Goal: Task Accomplishment & Management: Complete application form

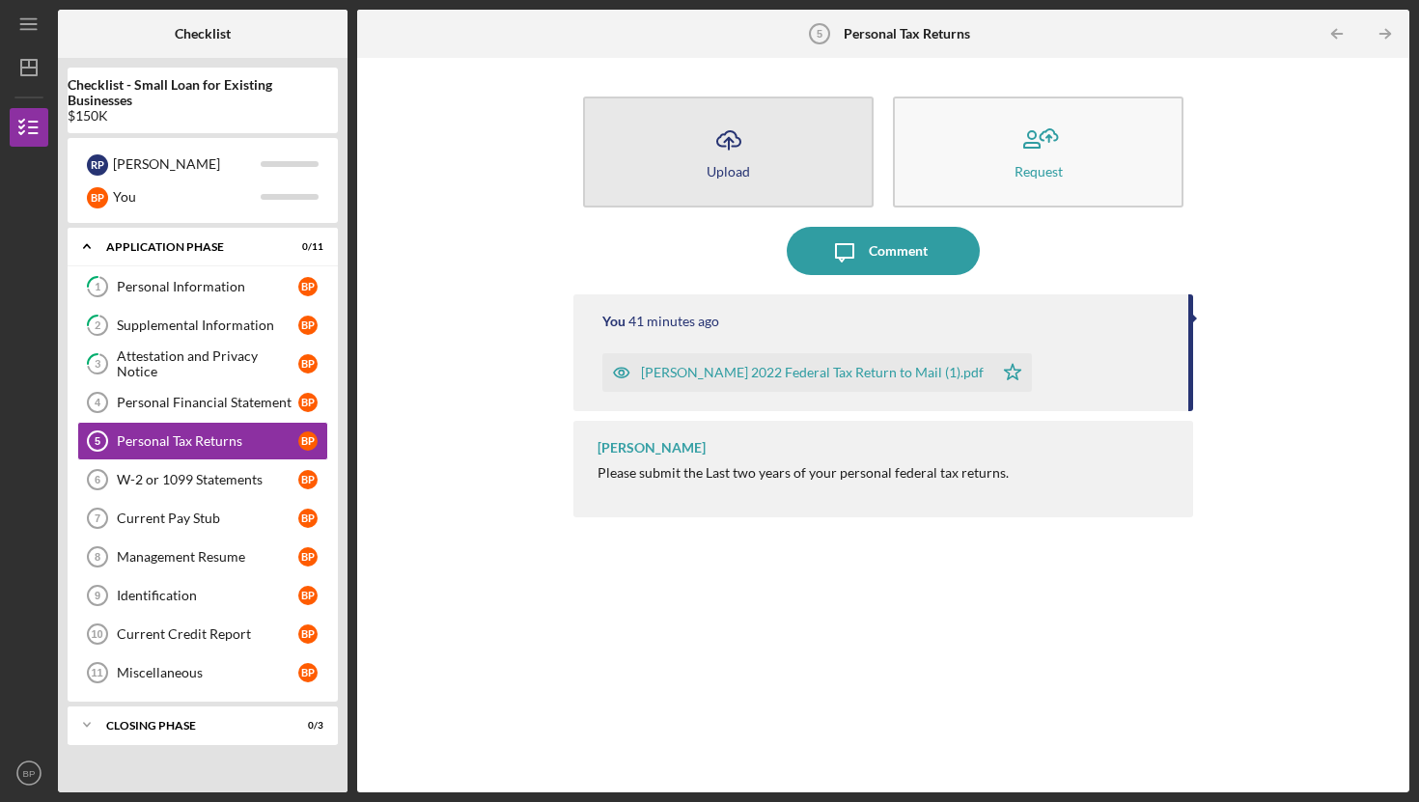
click at [734, 151] on icon "Icon/Upload" at bounding box center [729, 140] width 48 height 48
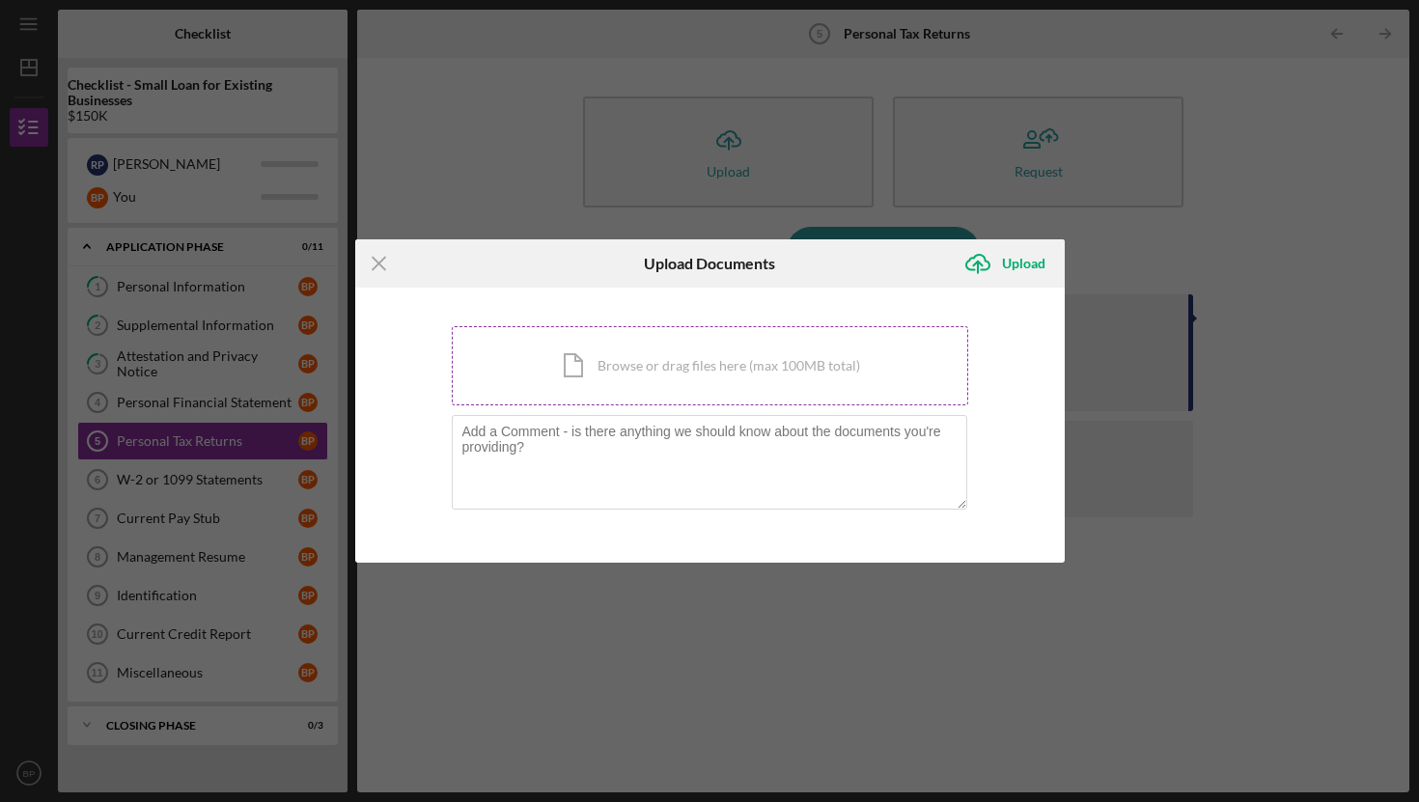
click at [607, 364] on div "Icon/Document Browse or drag files here (max 100MB total) Tap to choose files o…" at bounding box center [710, 365] width 517 height 79
click at [599, 373] on div "Icon/Document Browse or drag files here (max 100MB total) Tap to choose files o…" at bounding box center [710, 365] width 517 height 79
click at [666, 362] on div "Icon/Document Browse or drag files here (max 100MB total) Tap to choose files o…" at bounding box center [710, 365] width 517 height 79
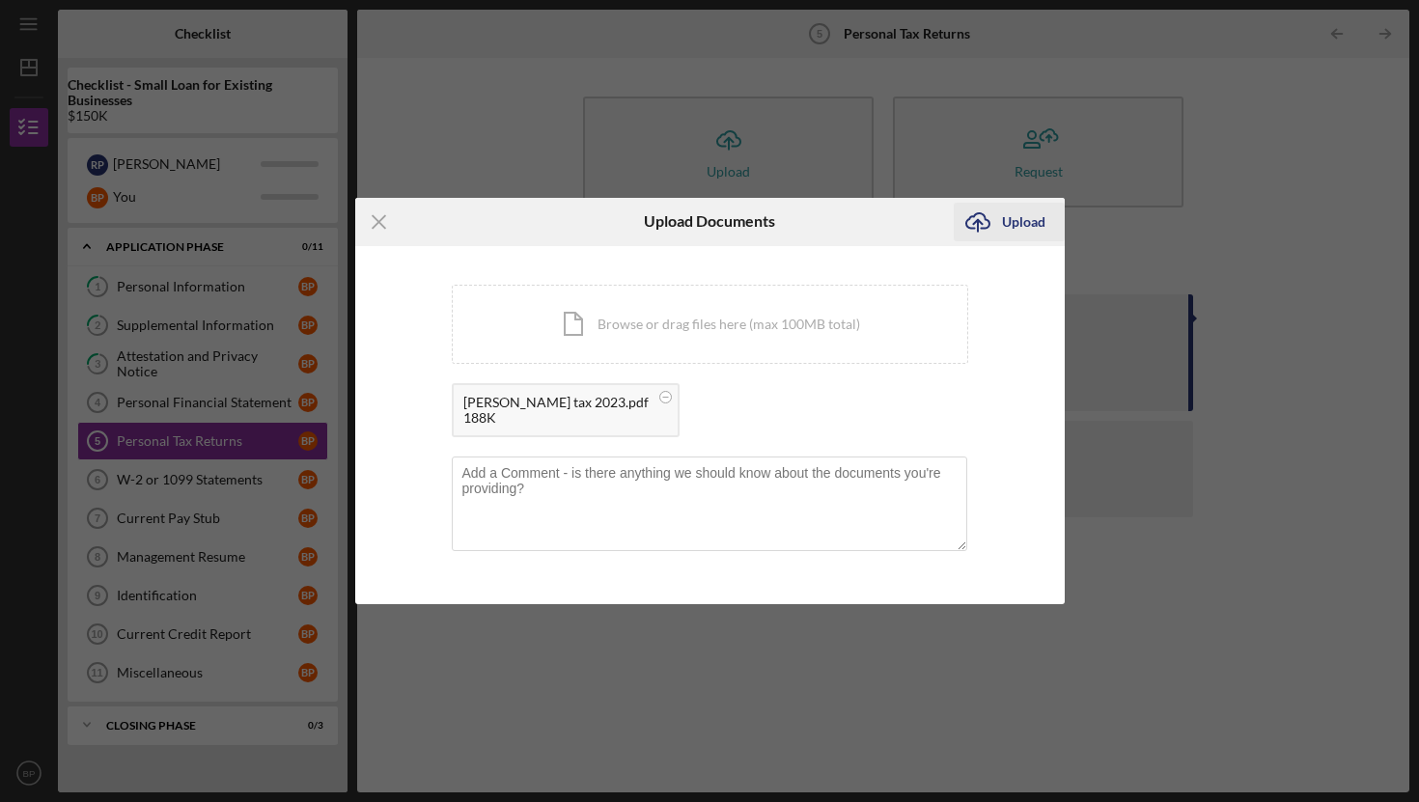
click at [1003, 222] on div "Upload" at bounding box center [1023, 222] width 43 height 39
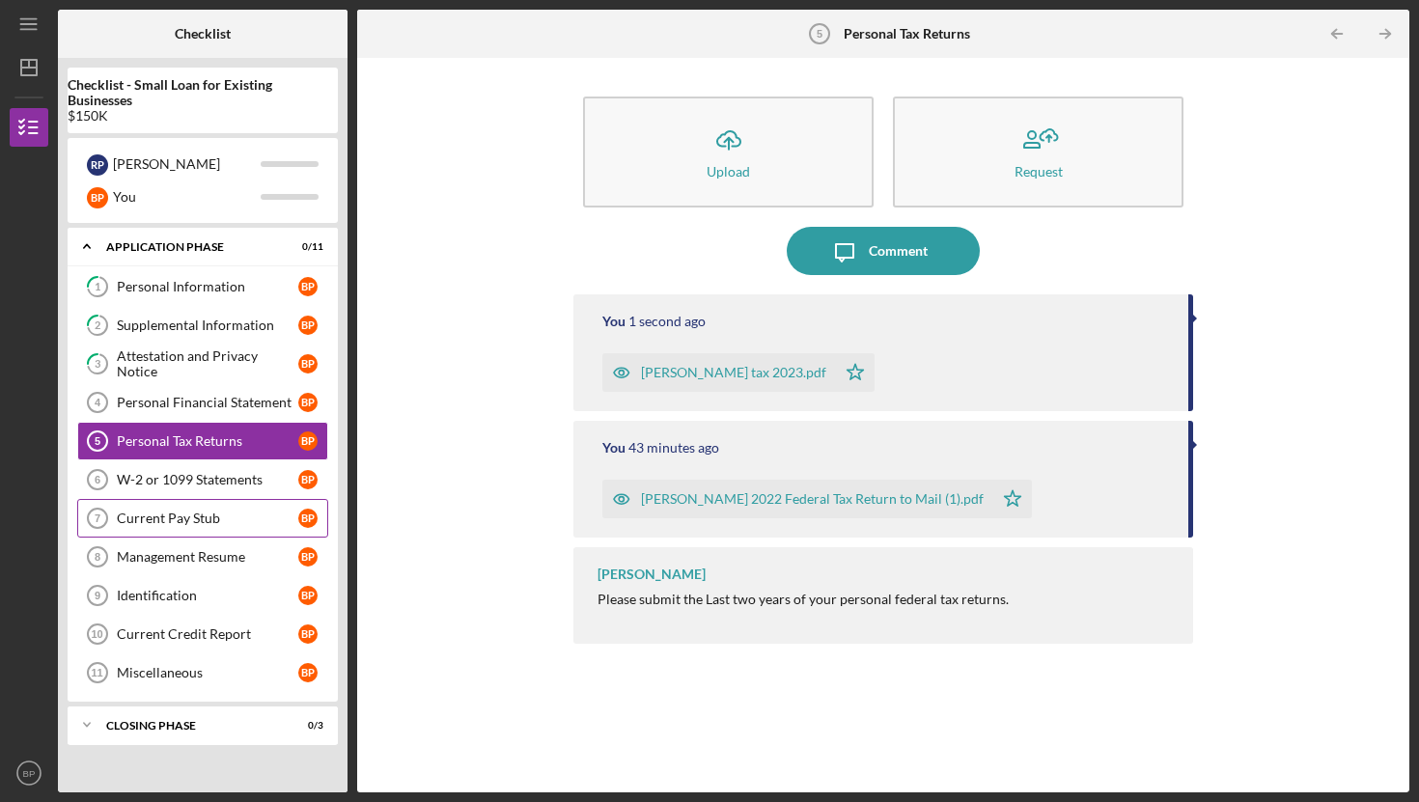
click at [152, 526] on link "Current Pay Stub 7 Current Pay Stub B P" at bounding box center [202, 518] width 251 height 39
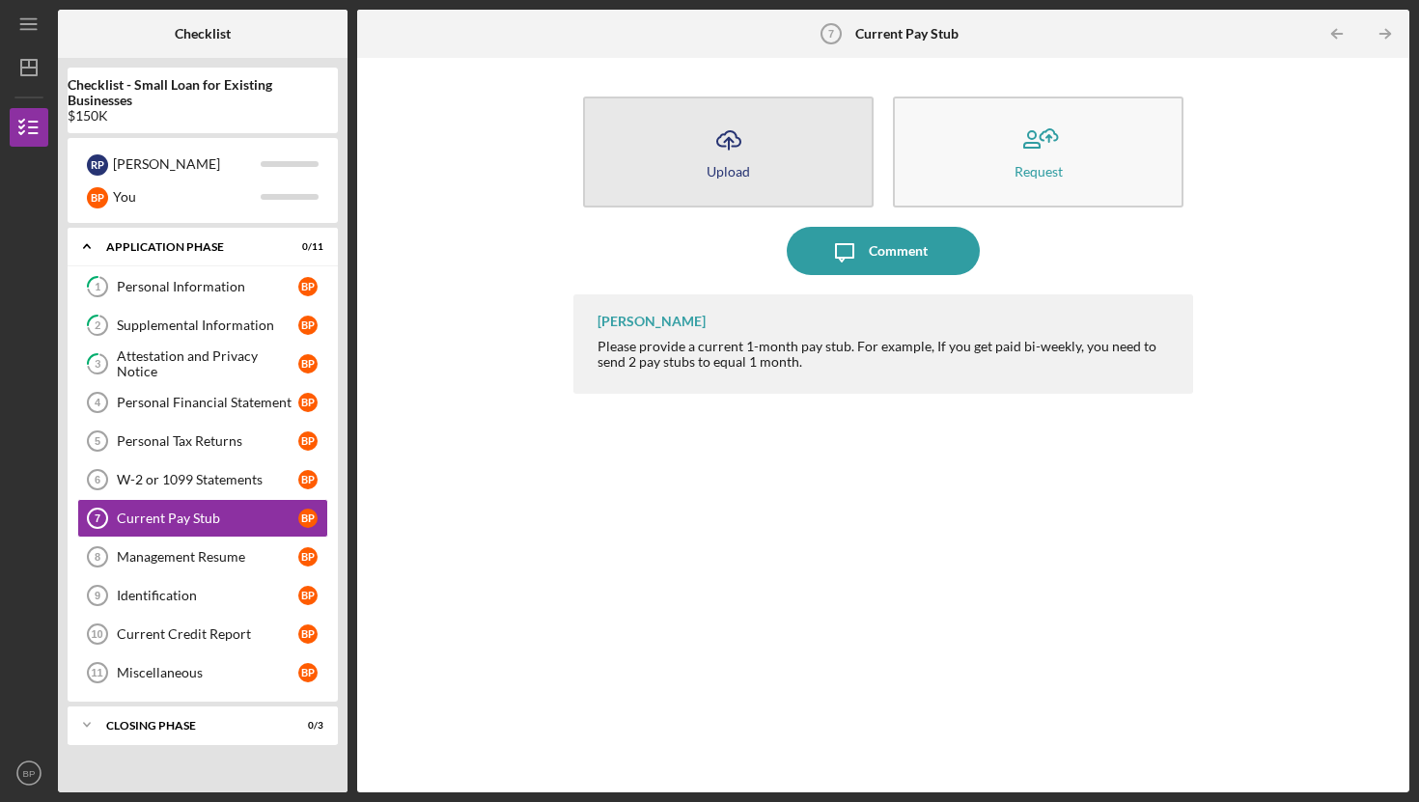
click at [722, 158] on icon "Icon/Upload" at bounding box center [729, 140] width 48 height 48
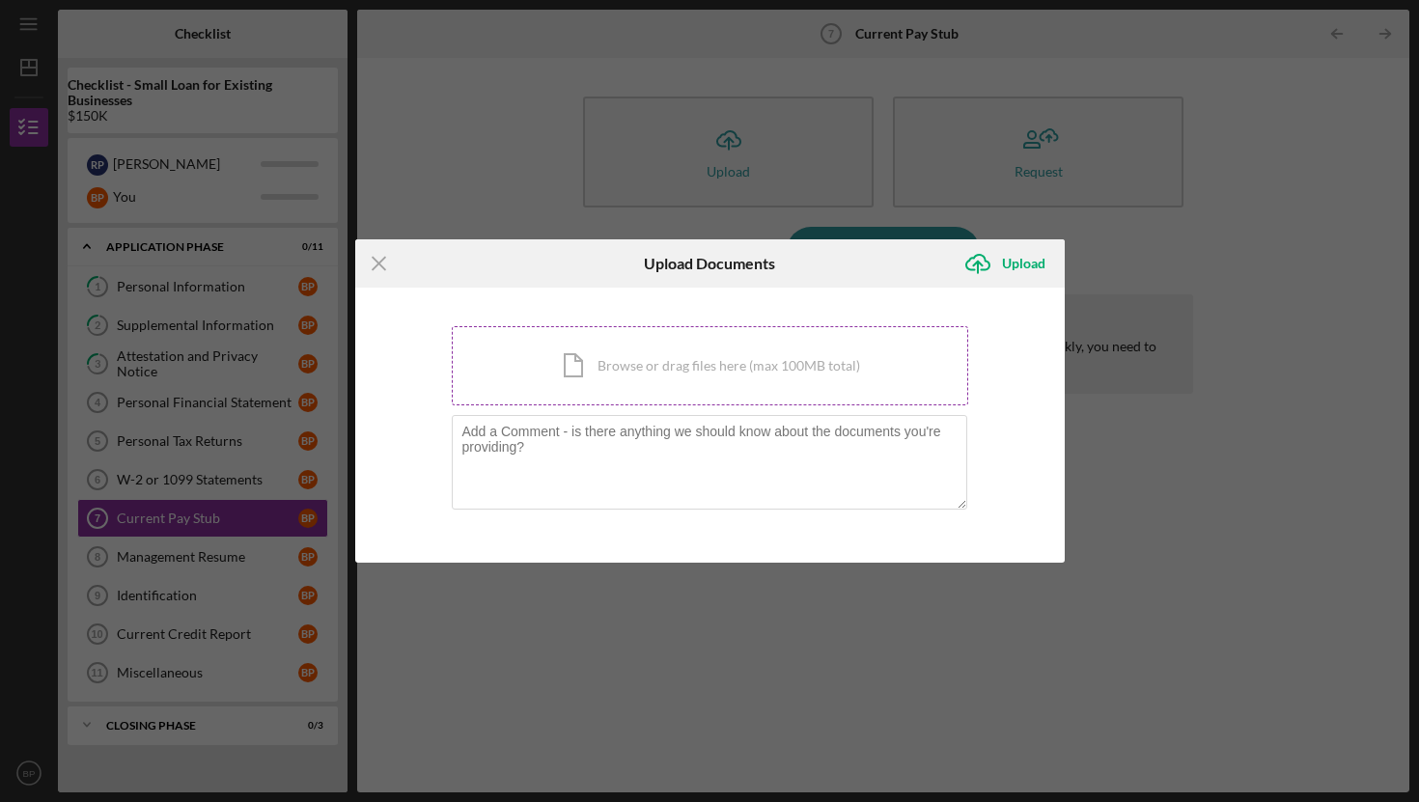
click at [610, 380] on div "Icon/Document Browse or drag files here (max 100MB total) Tap to choose files o…" at bounding box center [710, 365] width 517 height 79
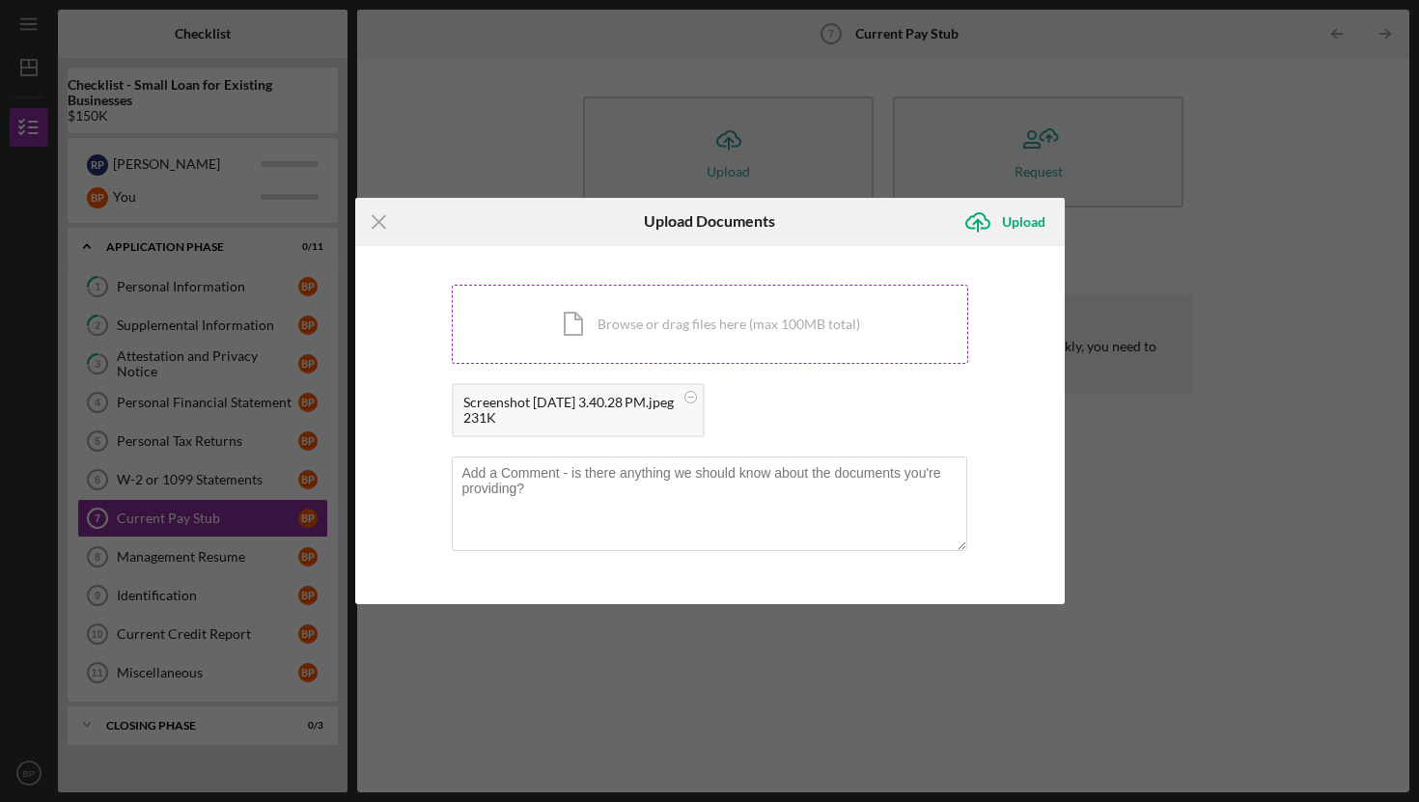
click at [686, 330] on div "Icon/Document Browse or drag files here (max 100MB total) Tap to choose files o…" at bounding box center [710, 324] width 517 height 79
click at [605, 337] on div "Icon/Document Browse or drag files here (max 100MB total) Tap to choose files o…" at bounding box center [710, 324] width 517 height 79
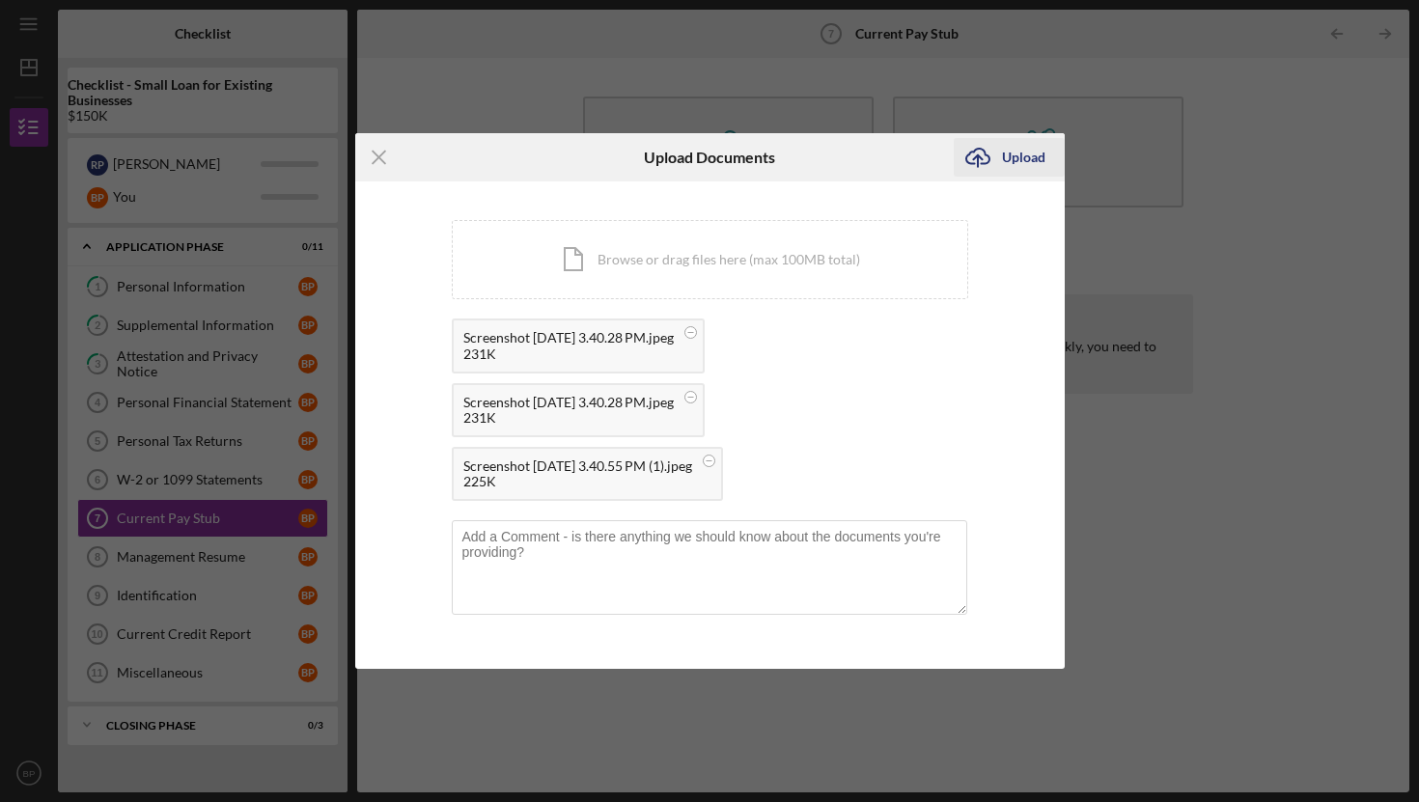
click at [997, 166] on icon "Icon/Upload" at bounding box center [978, 157] width 48 height 48
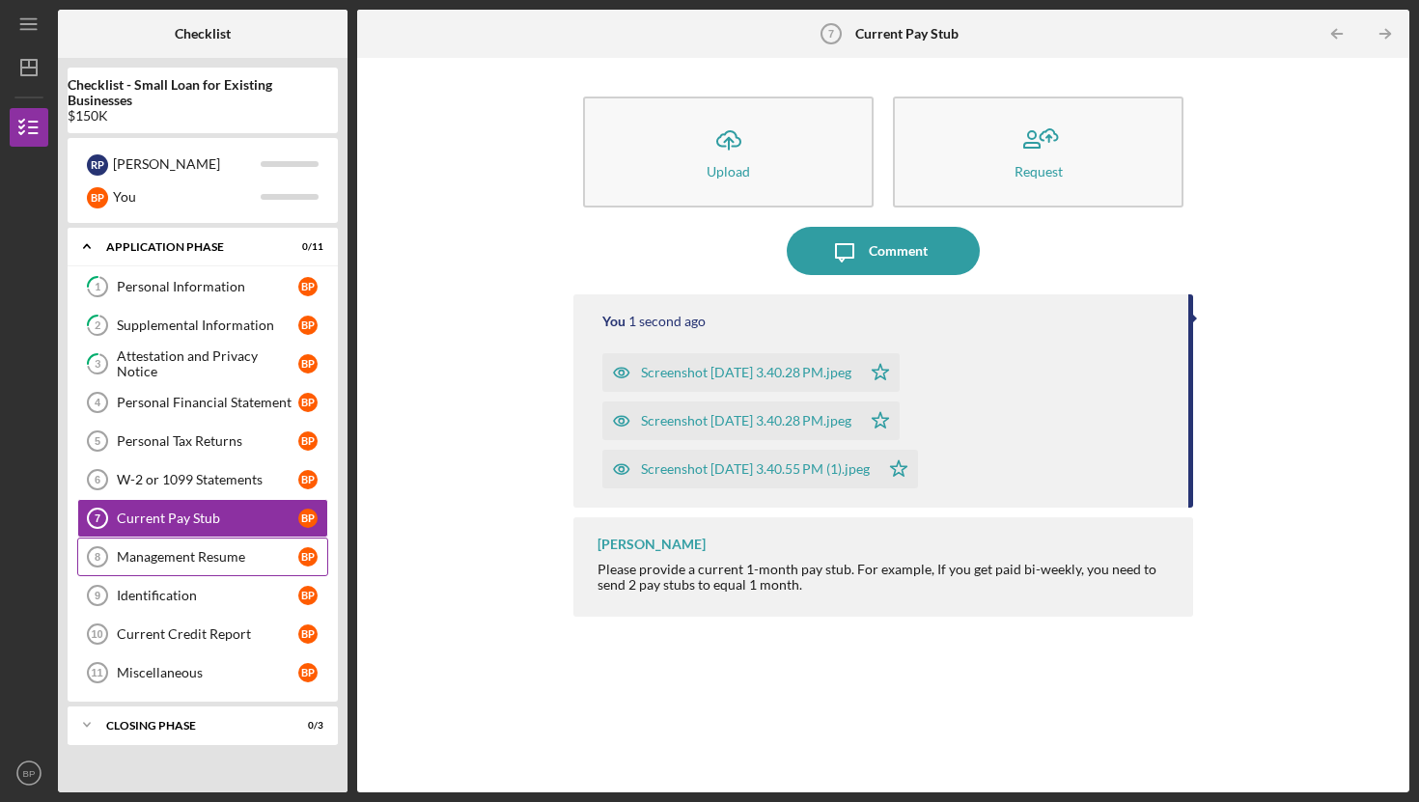
click at [159, 556] on div "Management Resume" at bounding box center [208, 556] width 182 height 15
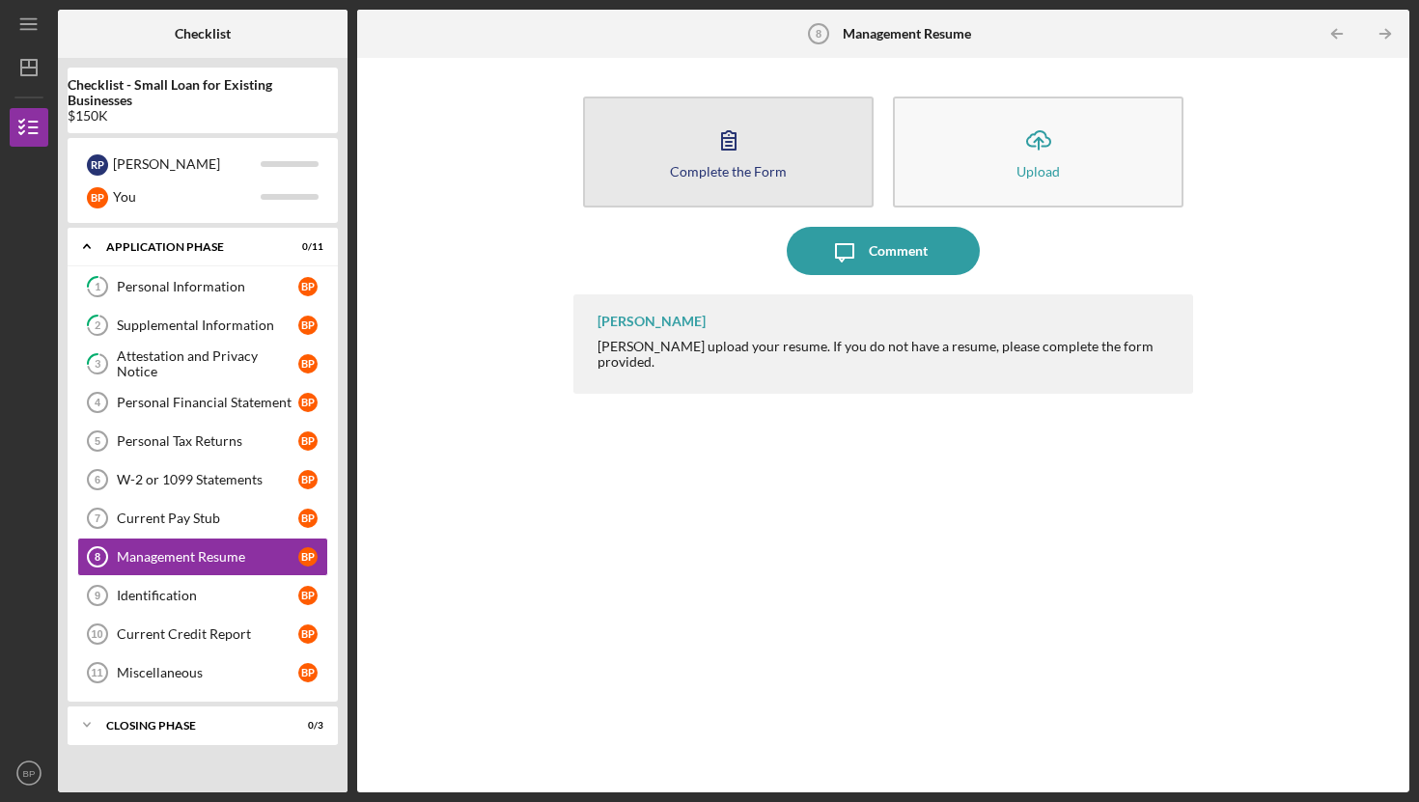
click at [739, 155] on icon "button" at bounding box center [729, 140] width 48 height 48
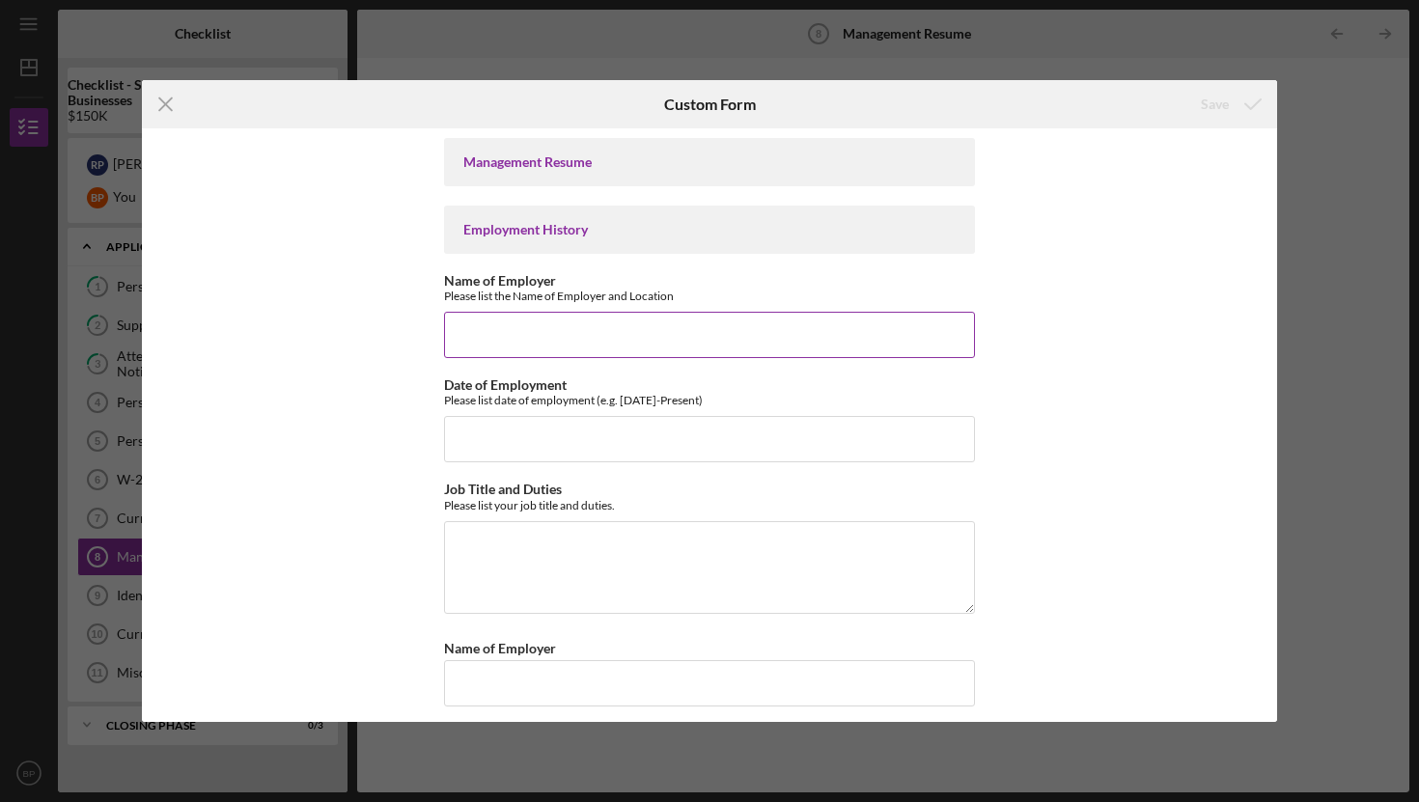
click at [567, 332] on input "Name of Employer" at bounding box center [709, 335] width 531 height 46
type input "EGUSD"
click at [551, 430] on input "Date of Employment" at bounding box center [709, 439] width 531 height 46
type input "1"
type input "[DATE]"
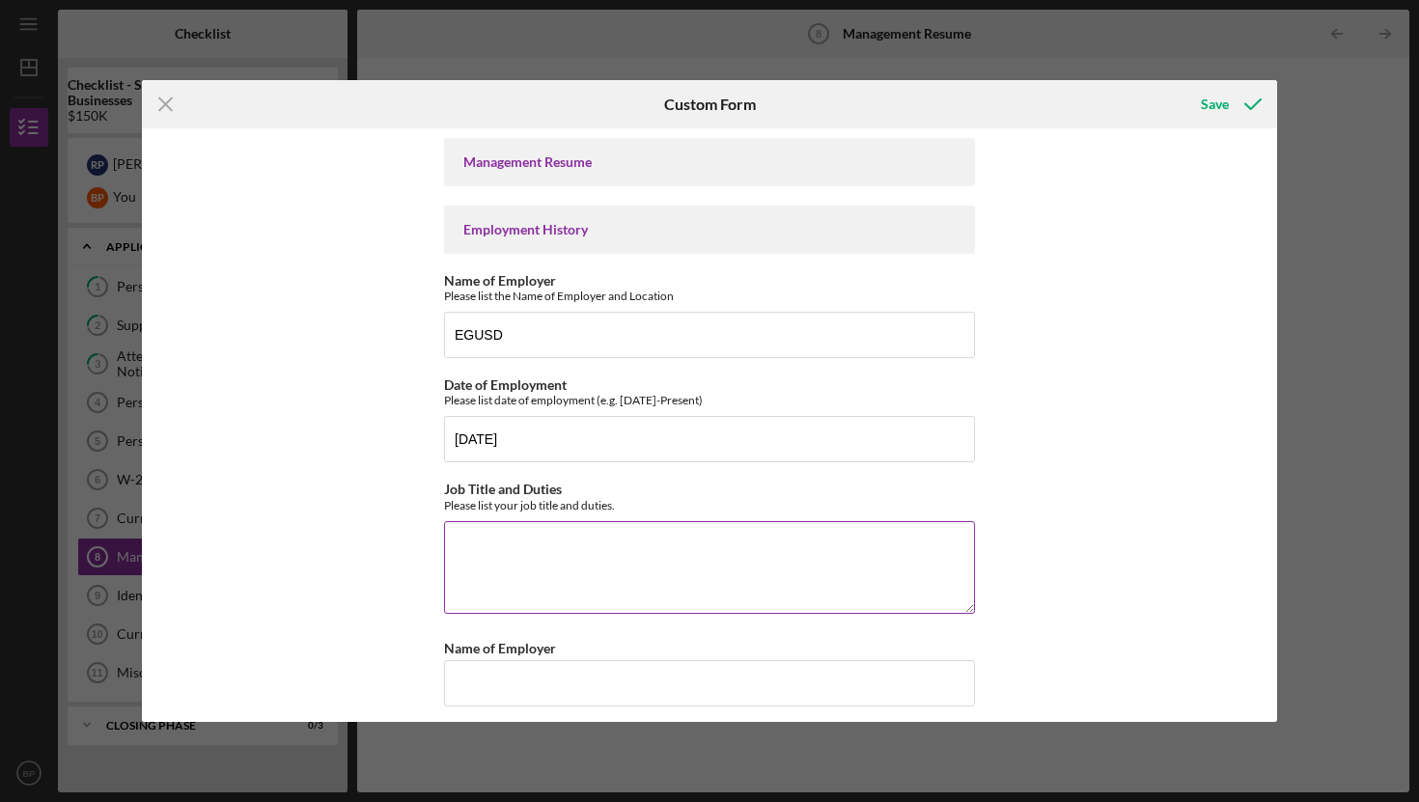
click at [517, 530] on textarea "Job Title and Duties" at bounding box center [709, 567] width 531 height 93
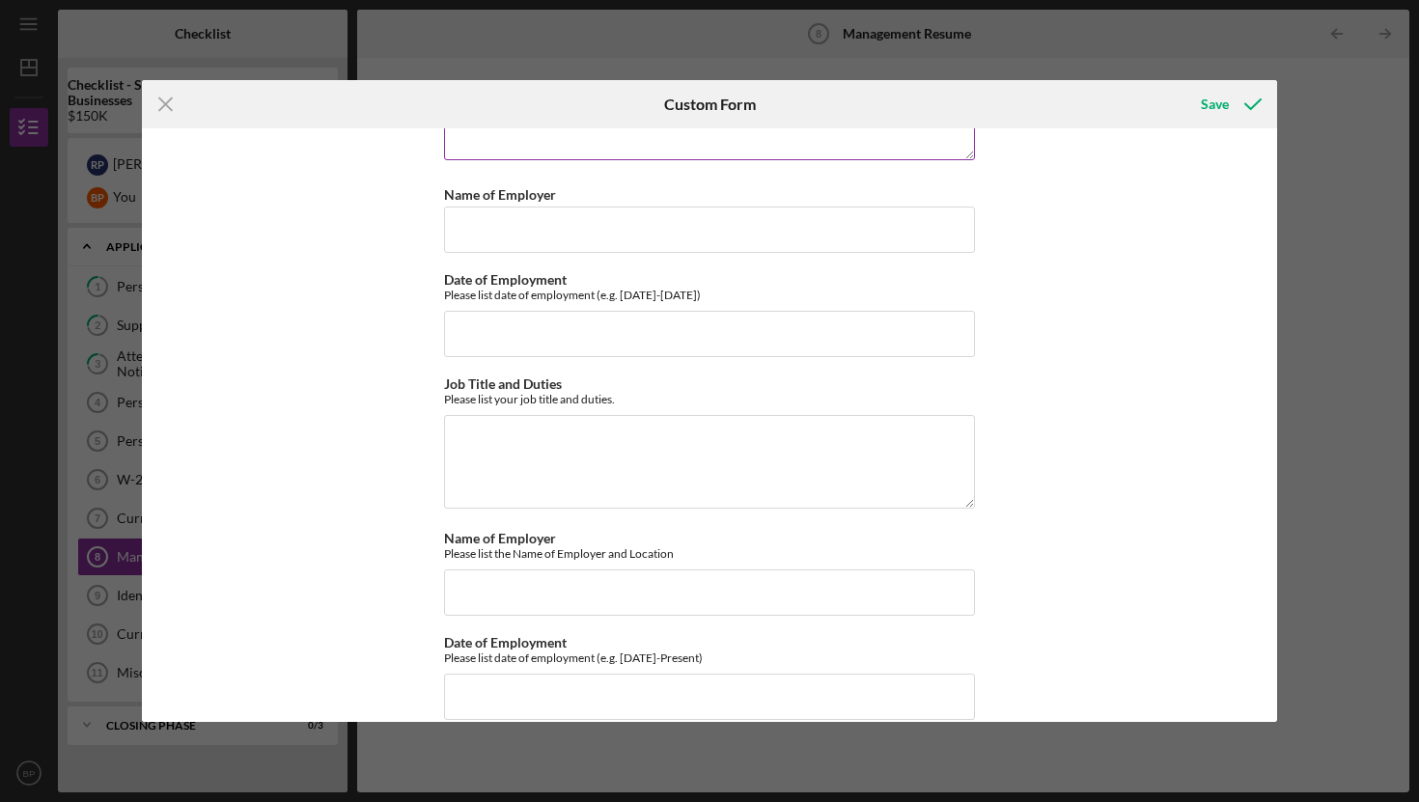
scroll to position [470, 0]
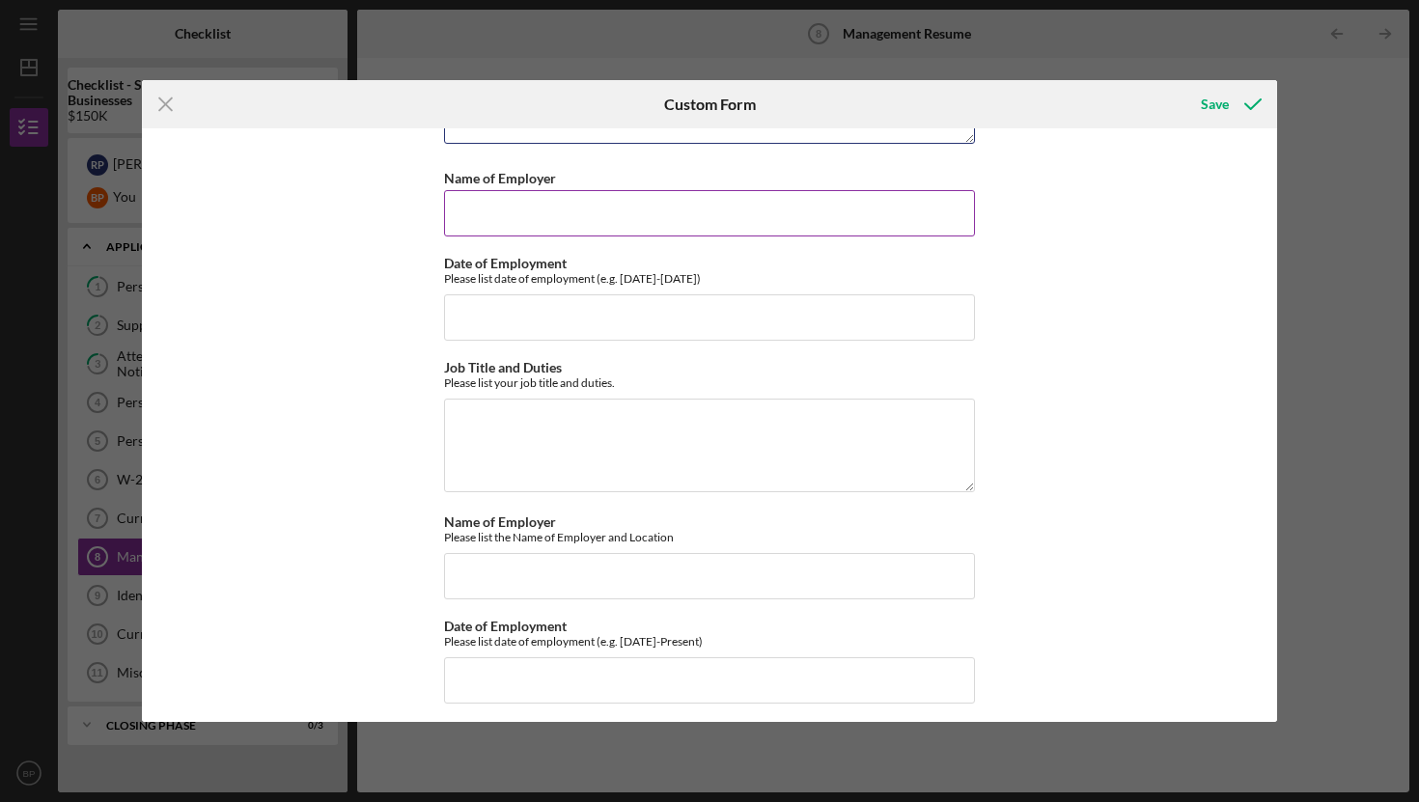
type textarea "Front office assistant to teacher"
click at [460, 199] on input "Name of Employer" at bounding box center [709, 213] width 531 height 46
click at [491, 319] on input "Date of Employment" at bounding box center [709, 318] width 531 height 46
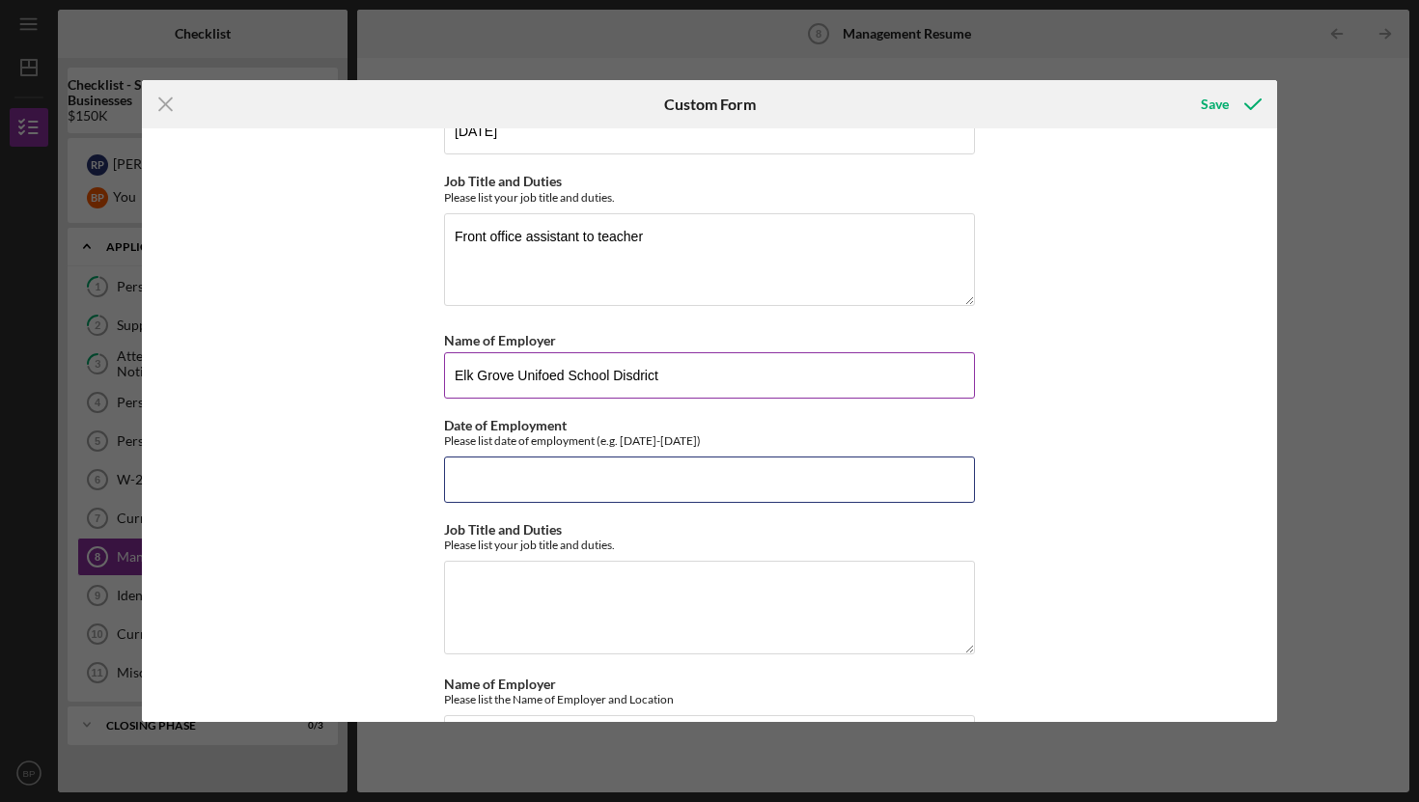
scroll to position [315, 0]
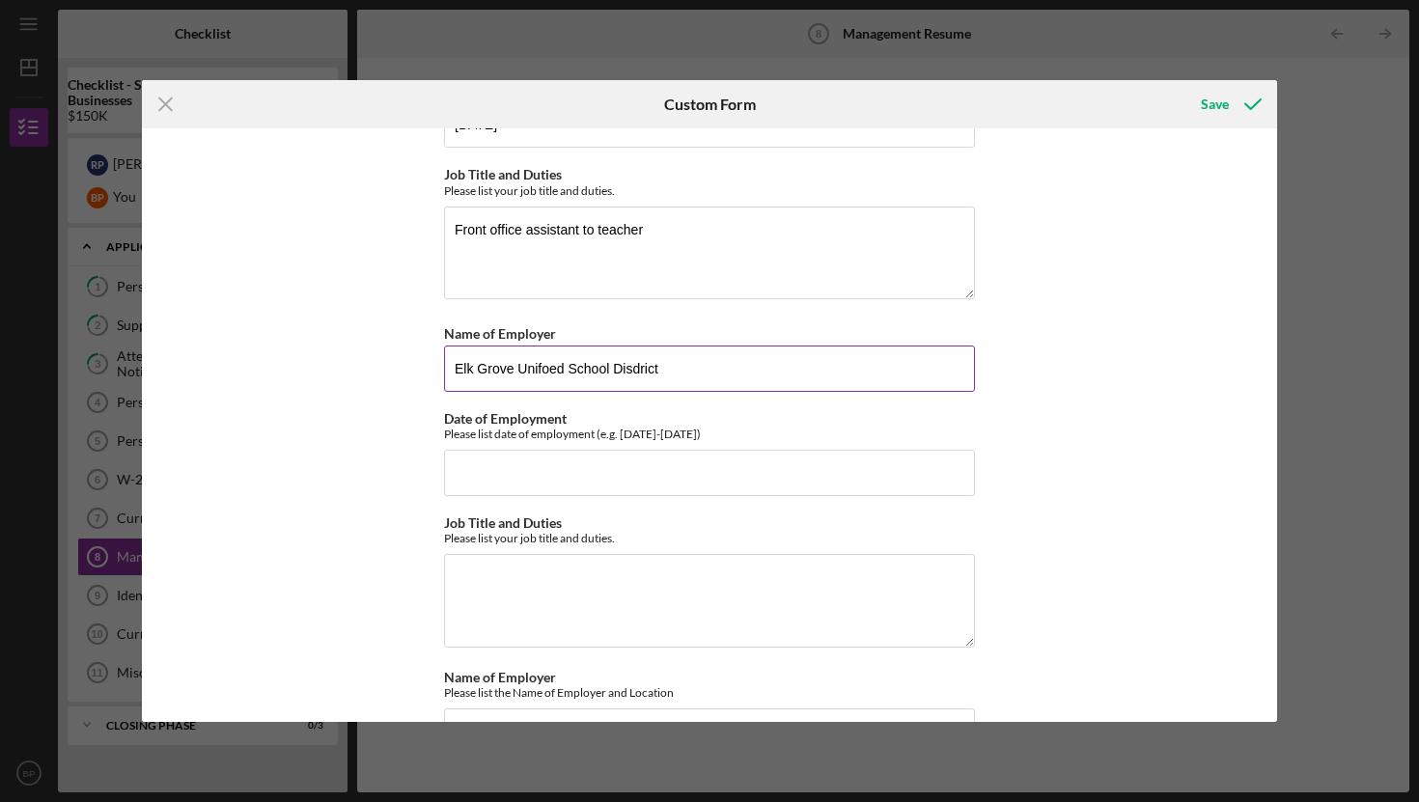
click at [617, 367] on input "Elk Grove Unifoed School Disdrict" at bounding box center [709, 369] width 531 height 46
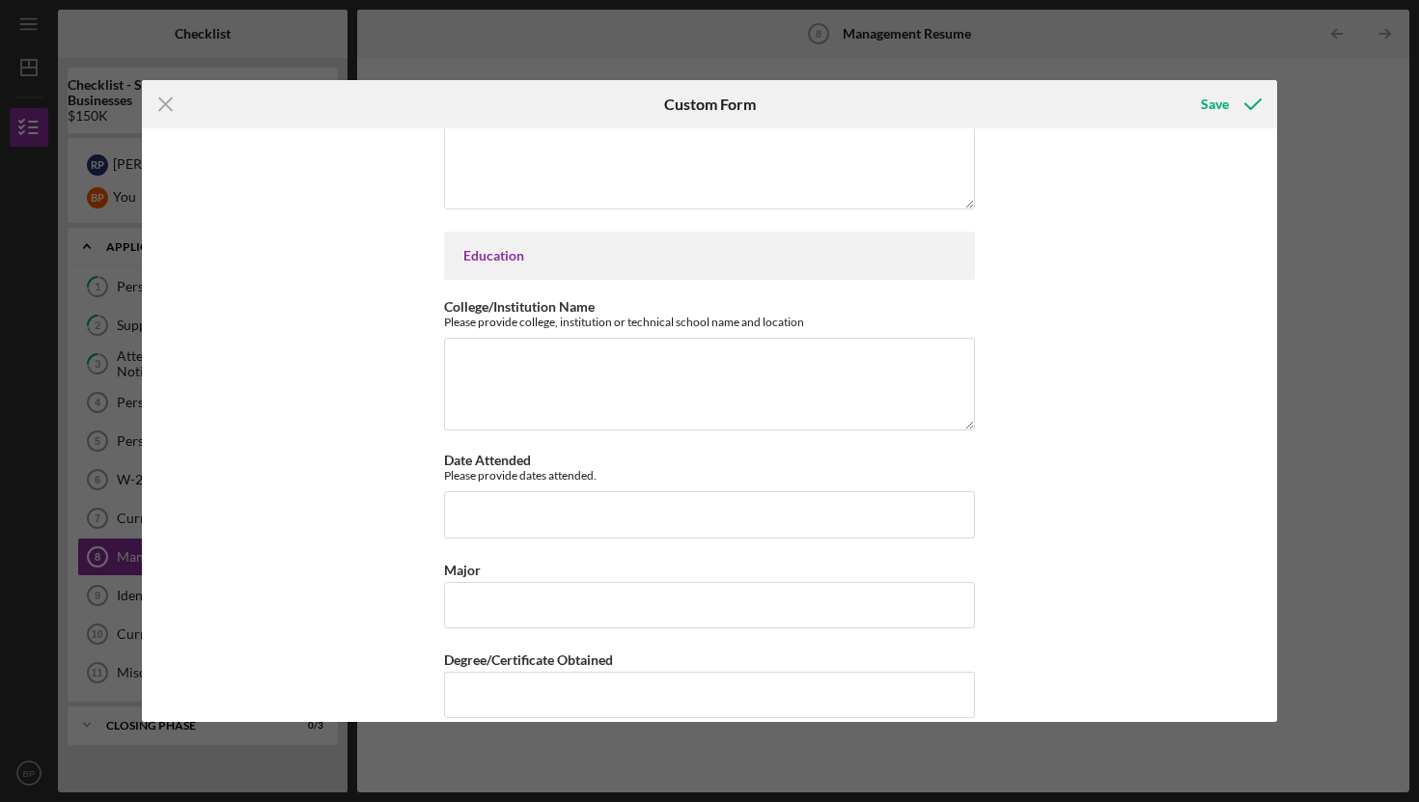
scroll to position [1138, 0]
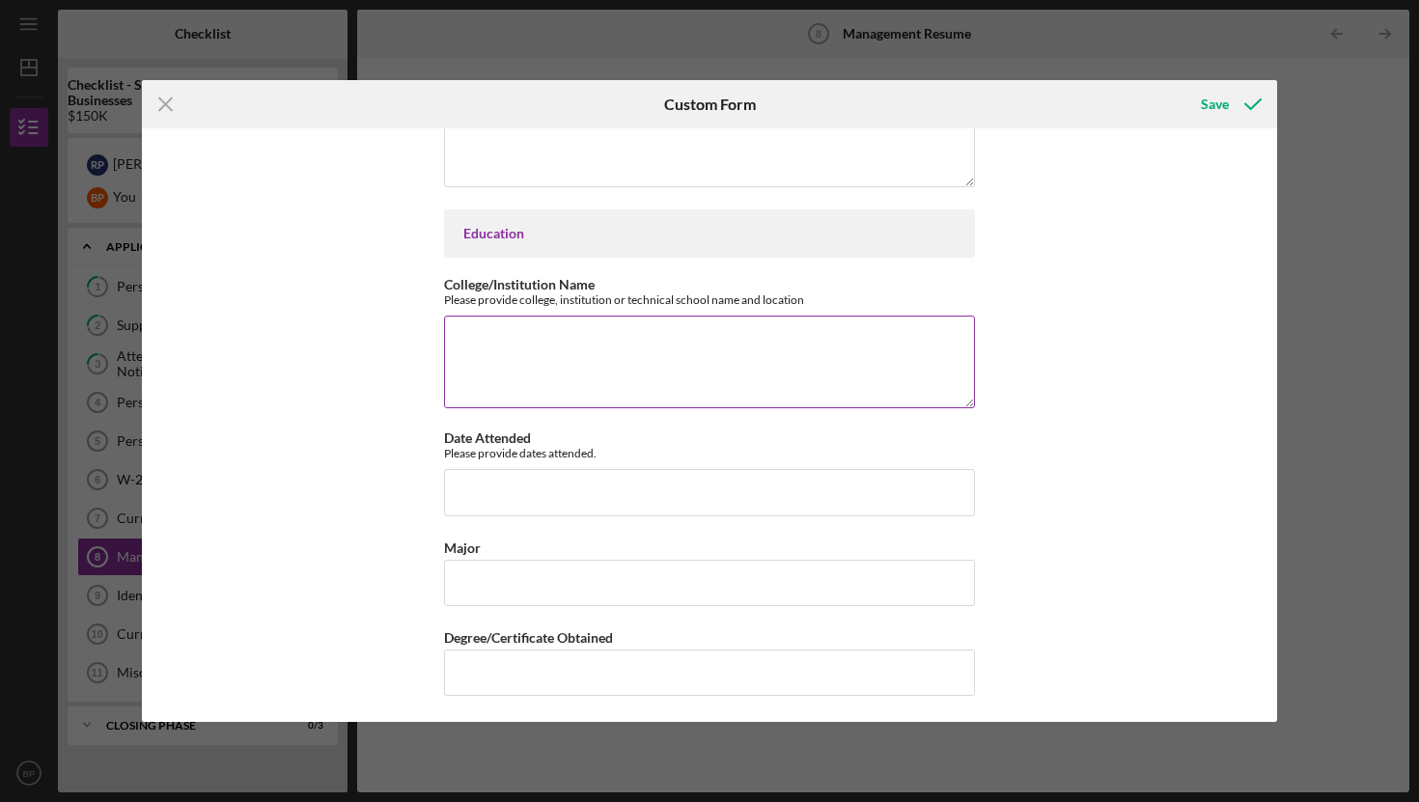
type input "Stay at home mother"
click at [539, 352] on textarea "College/Institution Name" at bounding box center [709, 362] width 531 height 93
type textarea "Western [GEOGRAPHIC_DATA]"
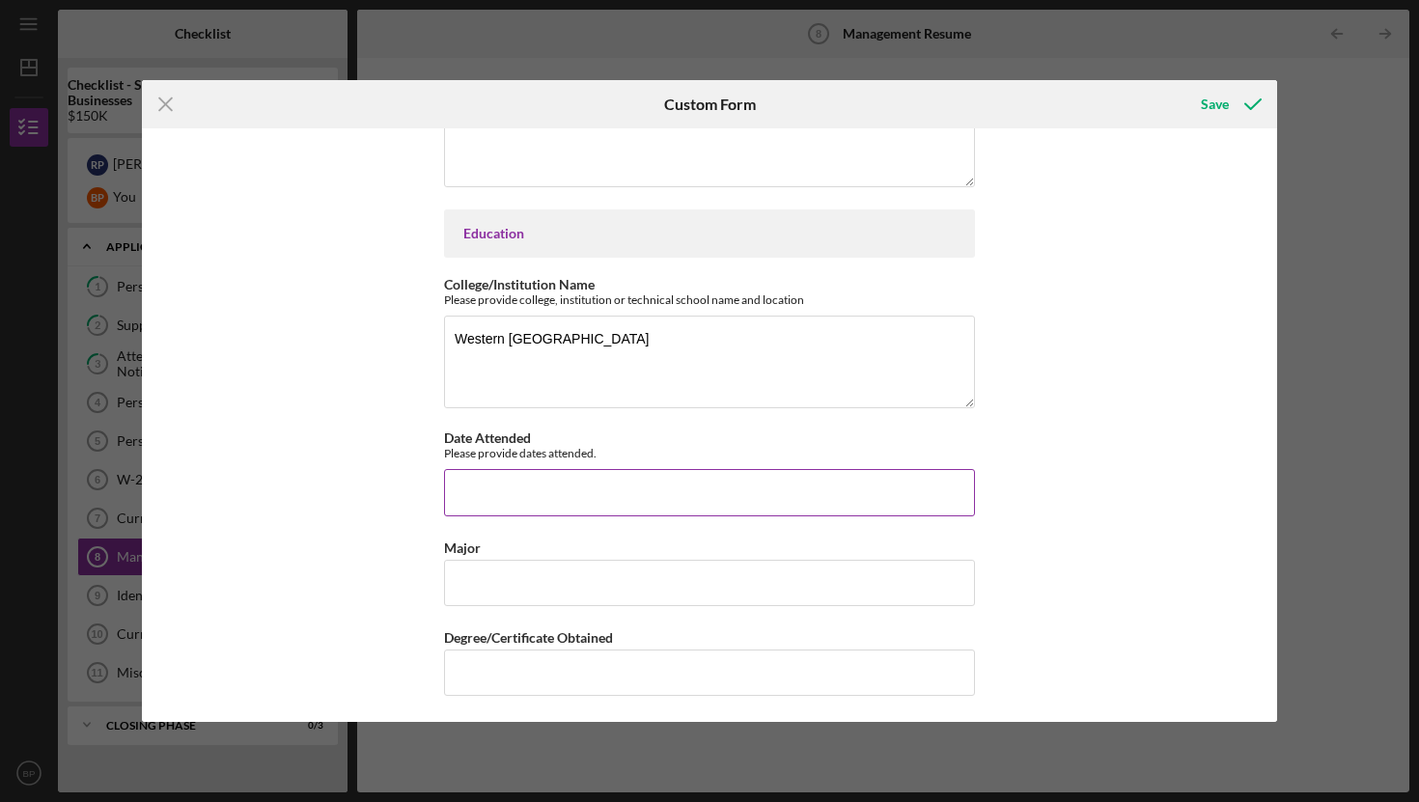
click at [468, 481] on input "Date Attended" at bounding box center [709, 492] width 531 height 46
type input "2021"
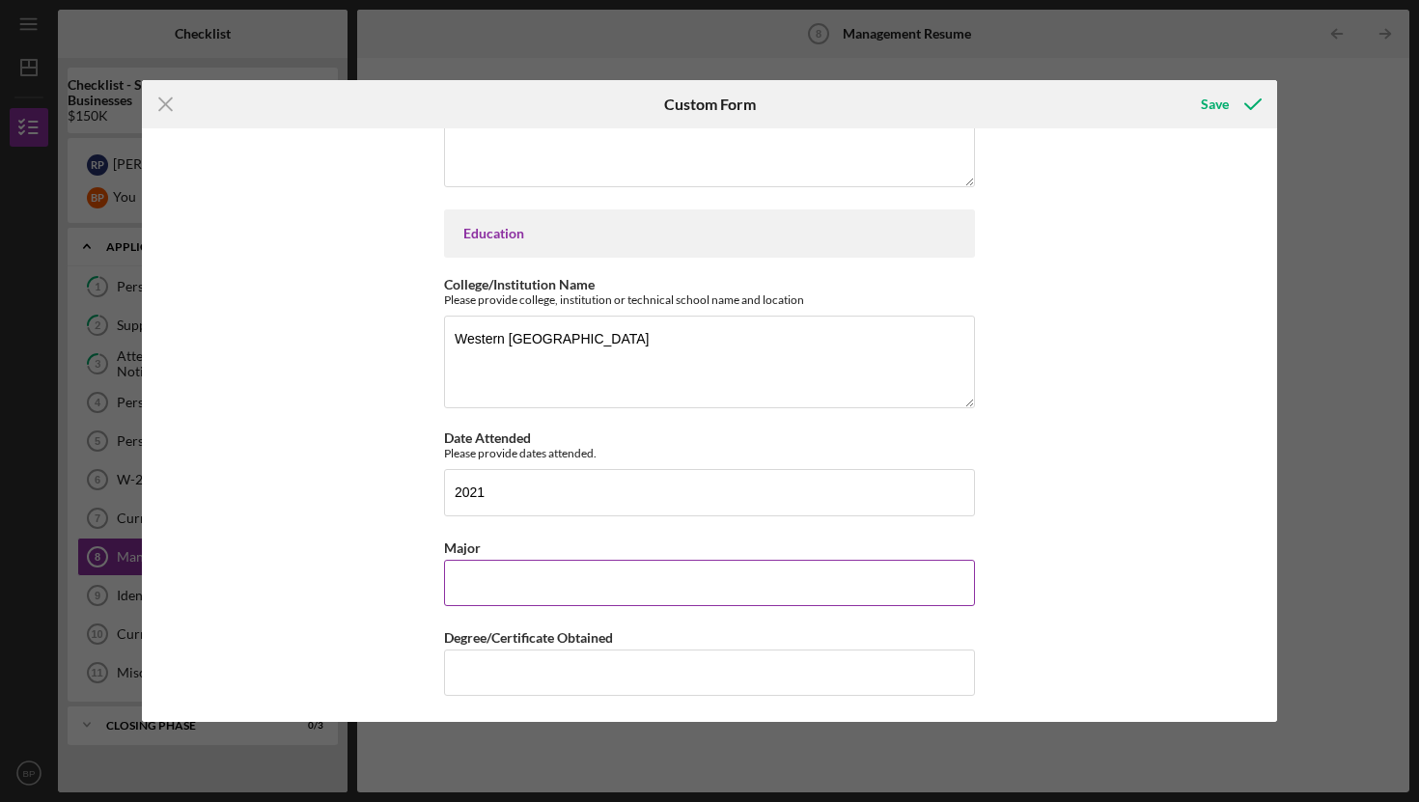
click at [485, 595] on input "Major" at bounding box center [709, 583] width 531 height 46
type input "Elementry Education"
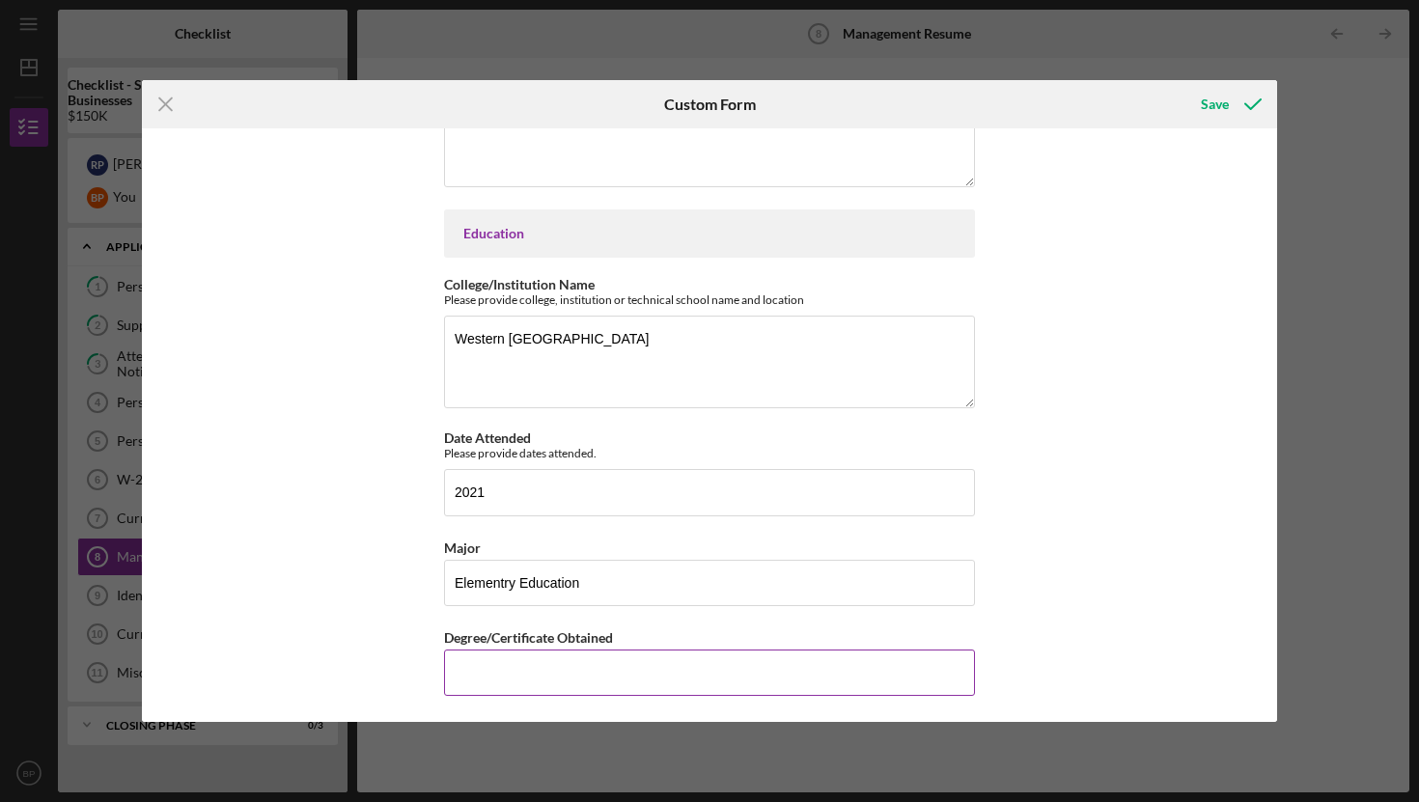
click at [497, 674] on input "Degree/Certificate Obtained" at bounding box center [709, 673] width 531 height 46
type input "Bachelor of Science / CA Teacher Credential"
click at [1227, 101] on div "Save" at bounding box center [1215, 104] width 28 height 39
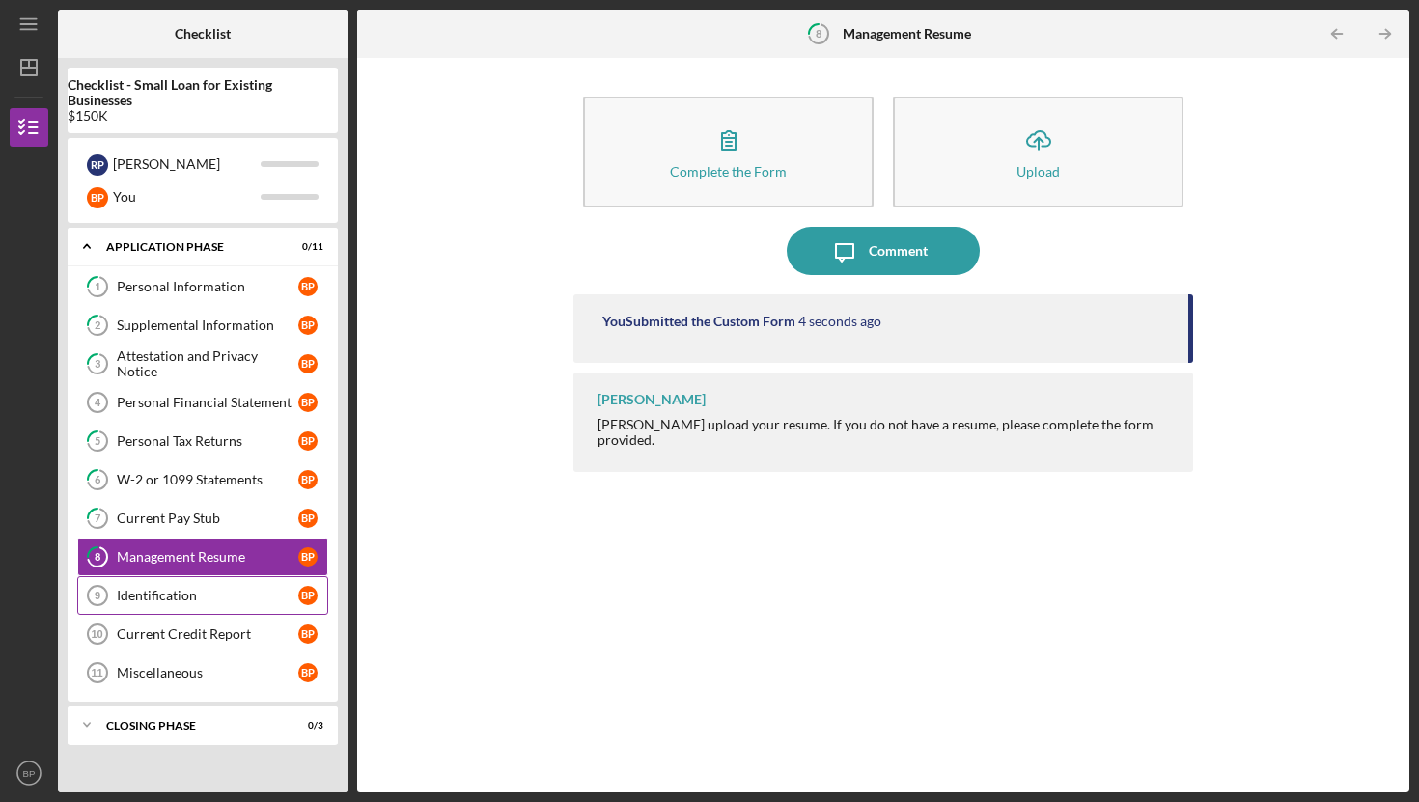
click at [147, 599] on div "Identification" at bounding box center [208, 595] width 182 height 15
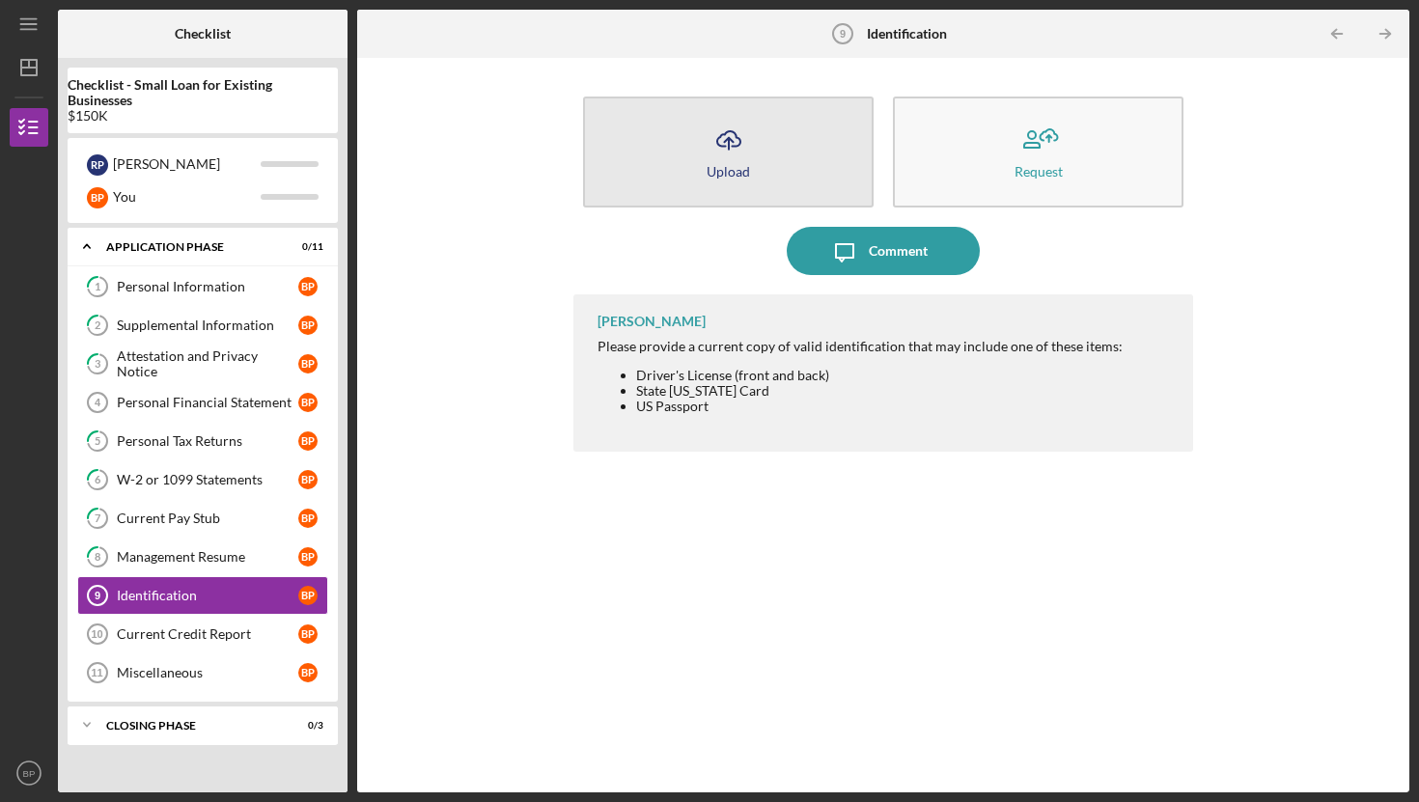
click at [734, 150] on icon "Icon/Upload" at bounding box center [729, 140] width 48 height 48
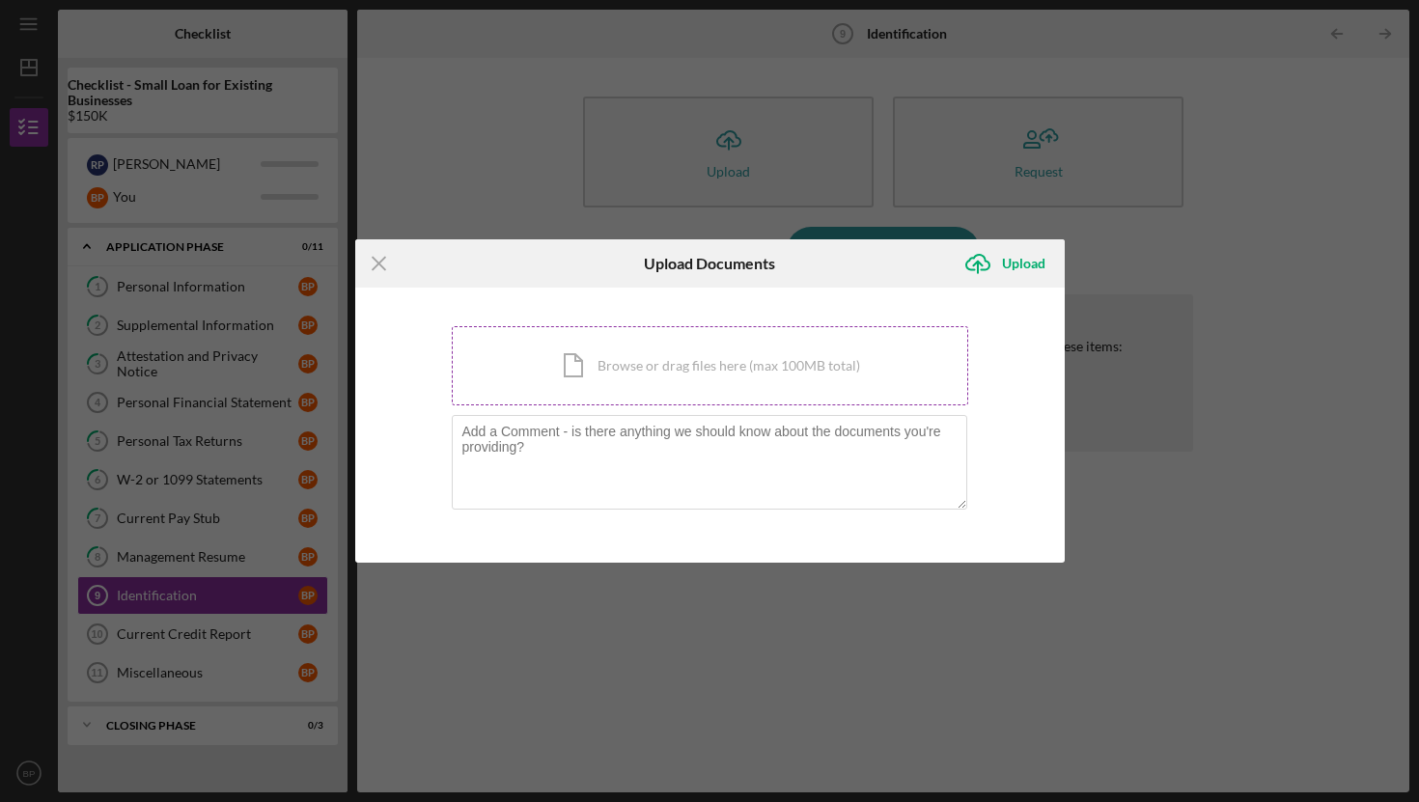
click at [664, 370] on div "Icon/Document Browse or drag files here (max 100MB total) Tap to choose files o…" at bounding box center [710, 365] width 517 height 79
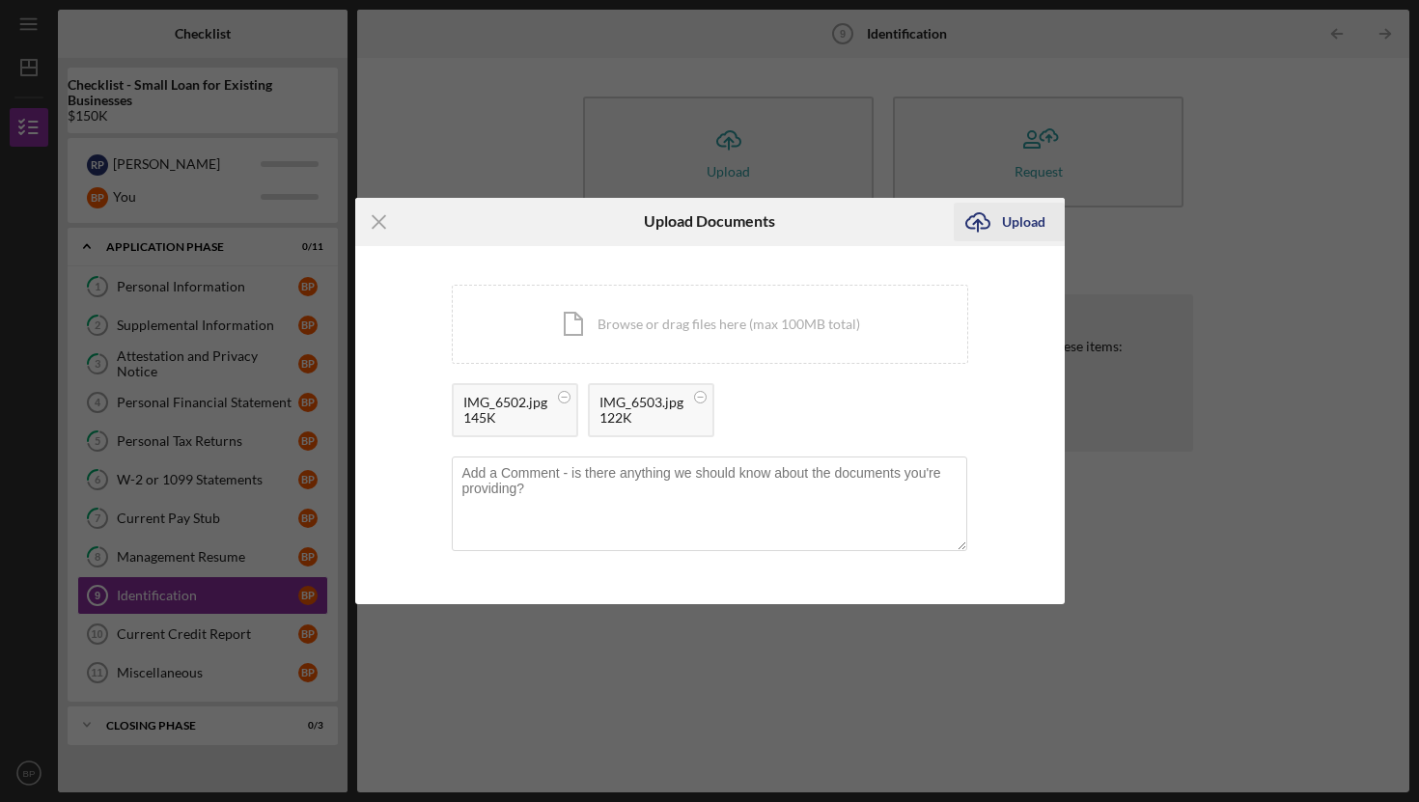
click at [1025, 213] on div "Upload" at bounding box center [1023, 222] width 43 height 39
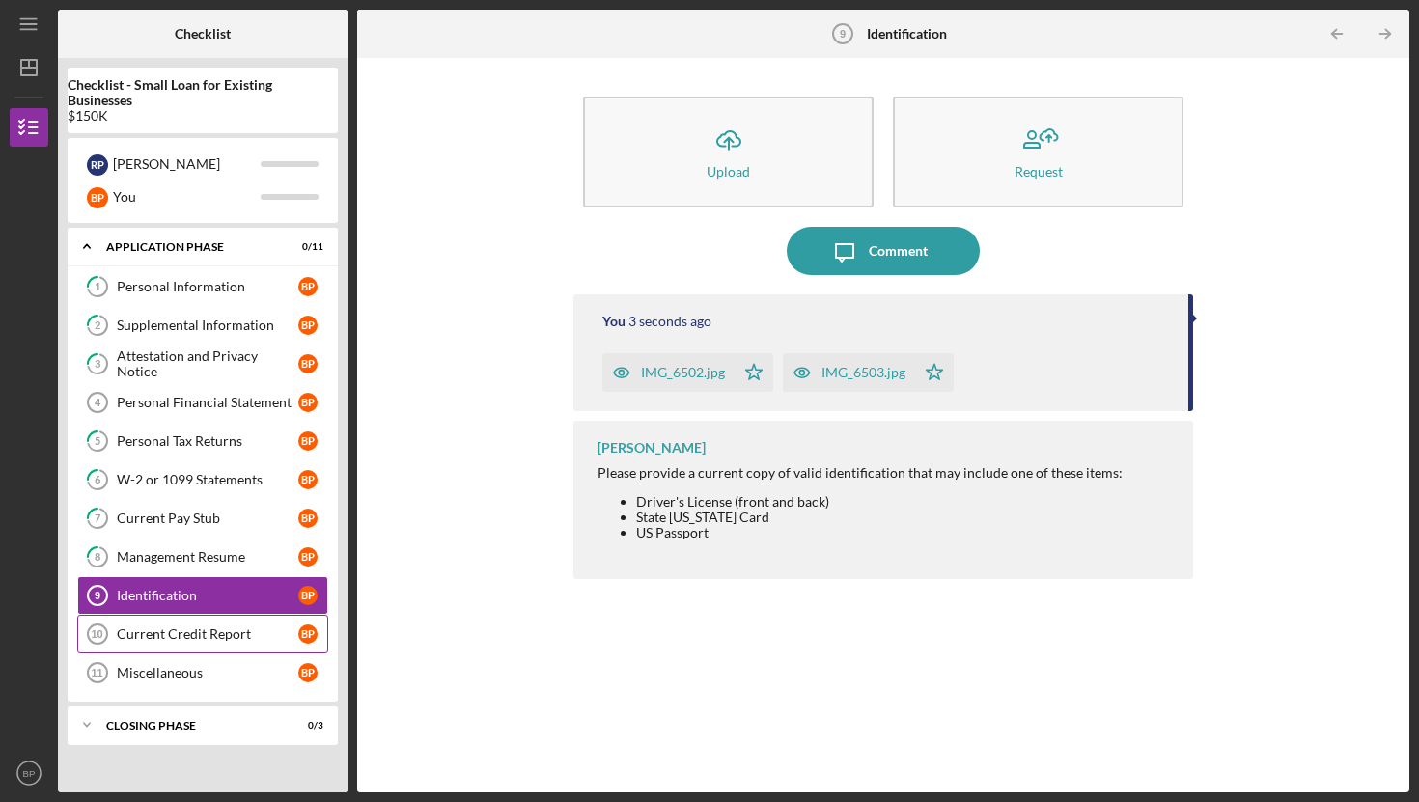
click at [146, 635] on div "Current Credit Report" at bounding box center [208, 634] width 182 height 15
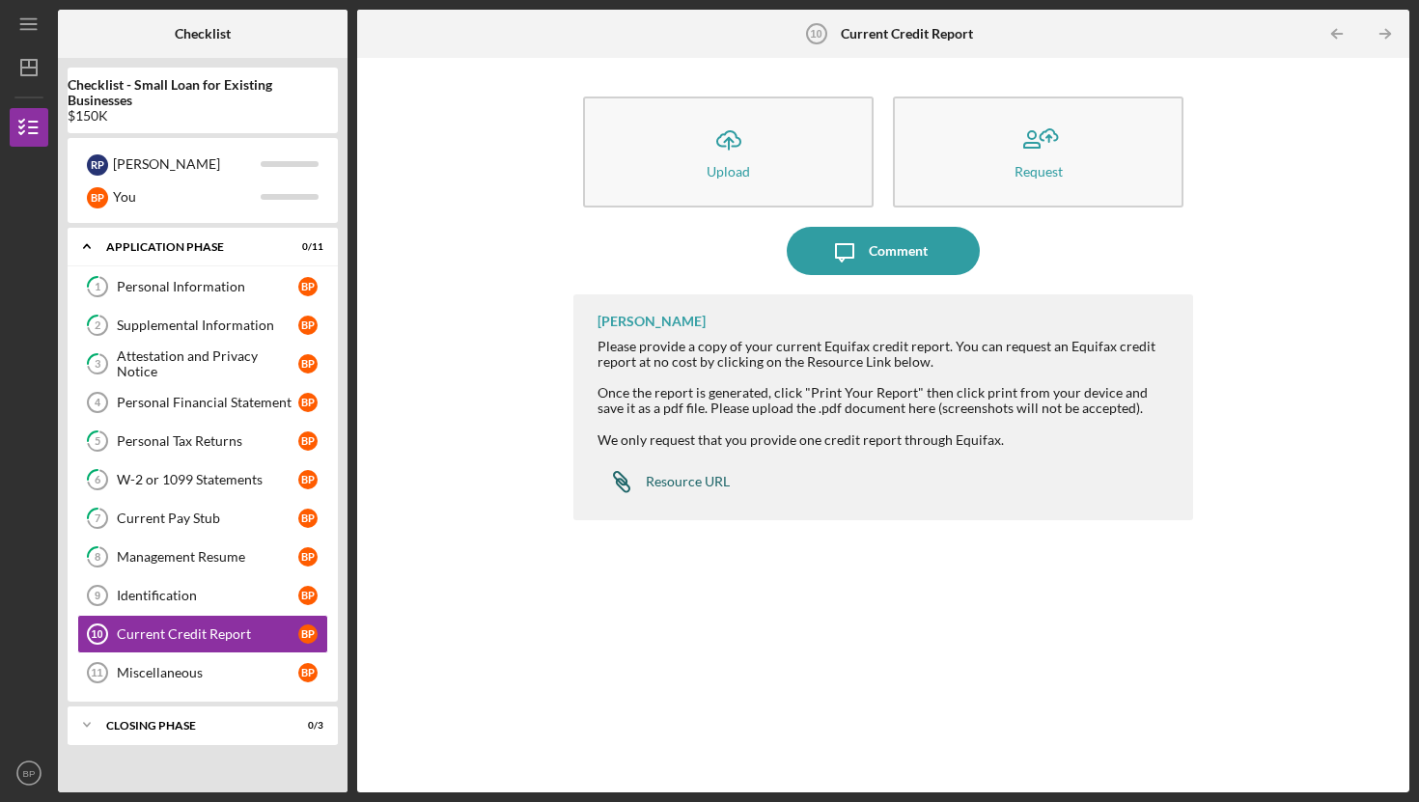
click at [682, 476] on div "Resource URL" at bounding box center [688, 481] width 84 height 15
click at [151, 672] on div "Miscellaneous" at bounding box center [208, 672] width 182 height 15
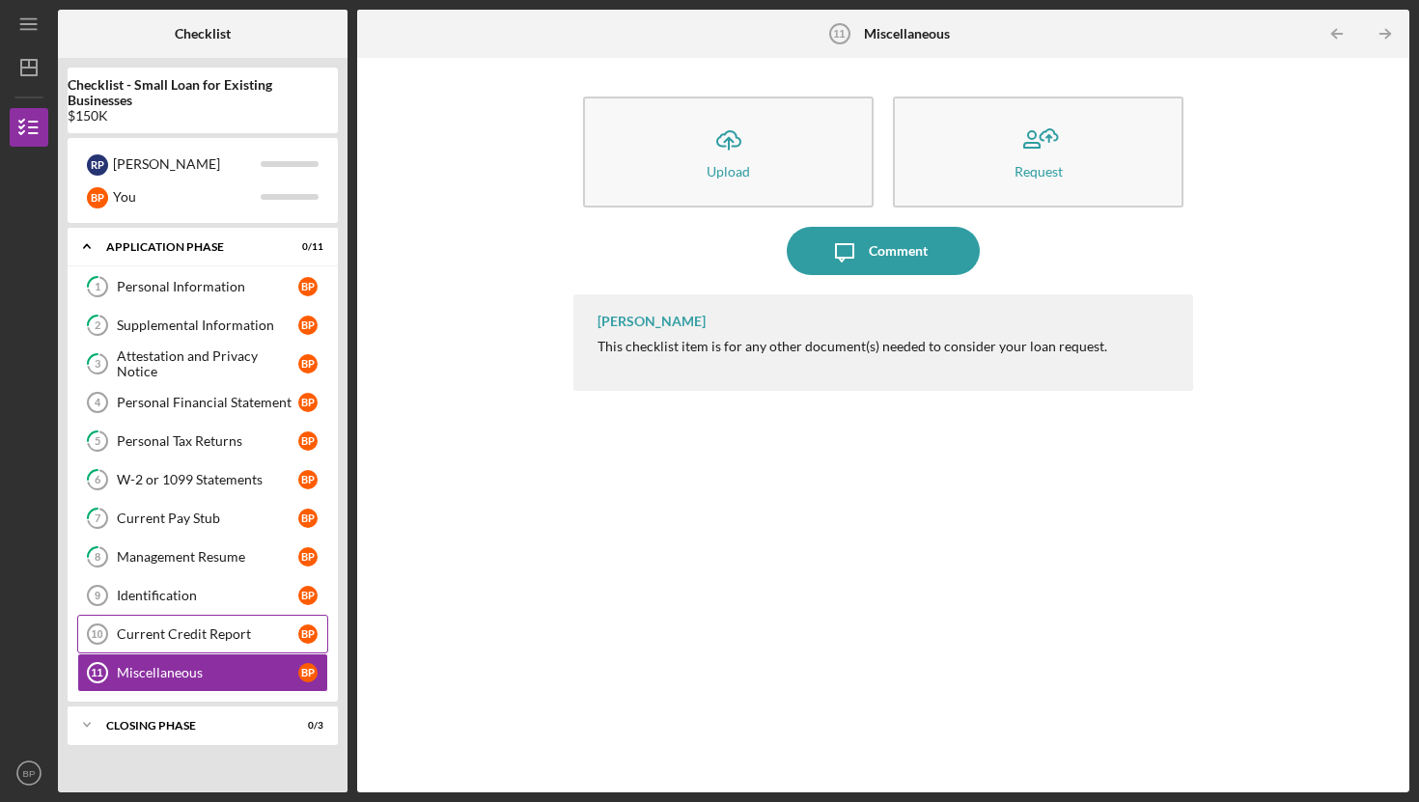
click at [135, 633] on div "Current Credit Report" at bounding box center [208, 634] width 182 height 15
